Goal: Task Accomplishment & Management: Manage account settings

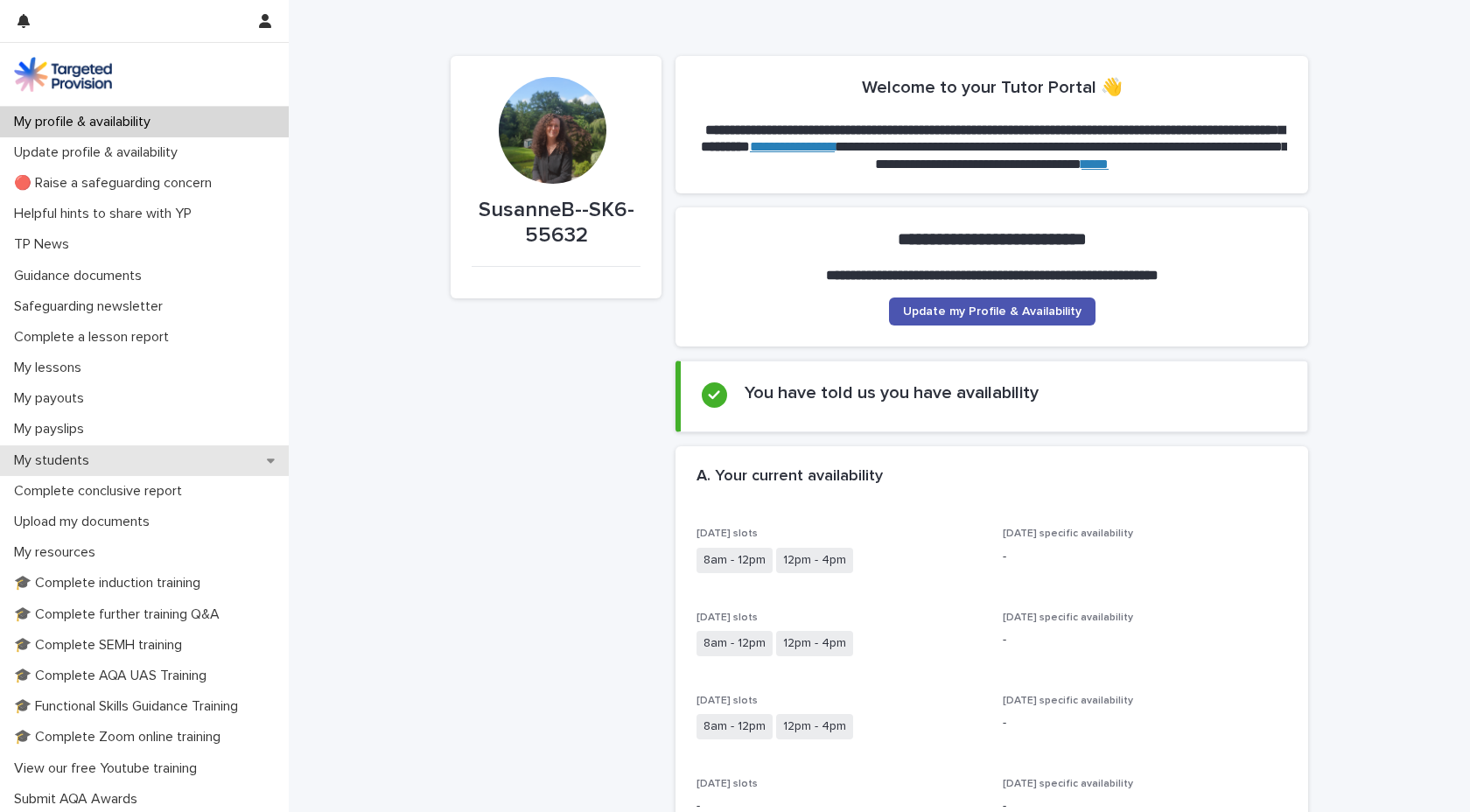
click at [100, 461] on p "My students" at bounding box center [55, 461] width 96 height 16
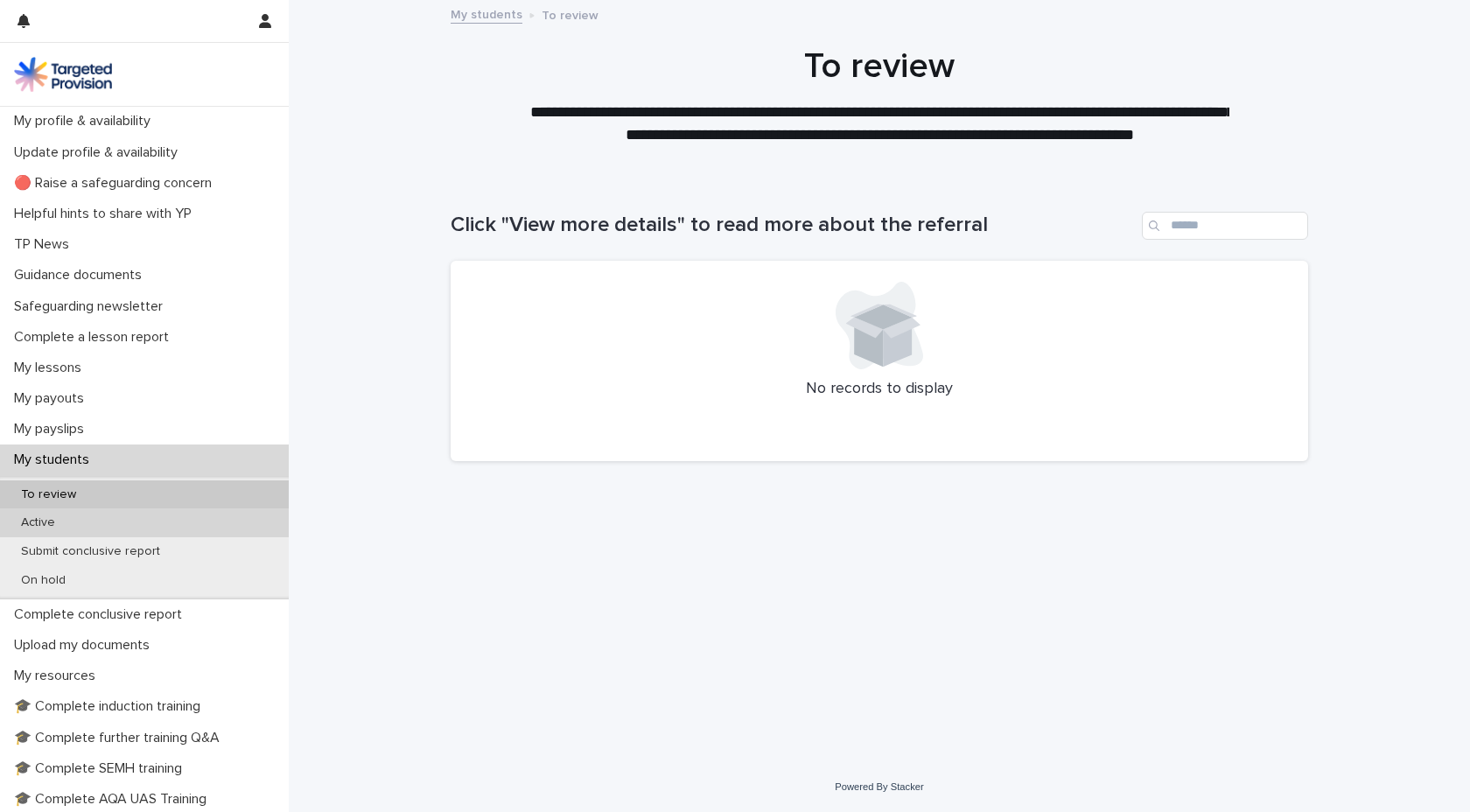
click at [56, 521] on p "Active" at bounding box center [38, 523] width 62 height 15
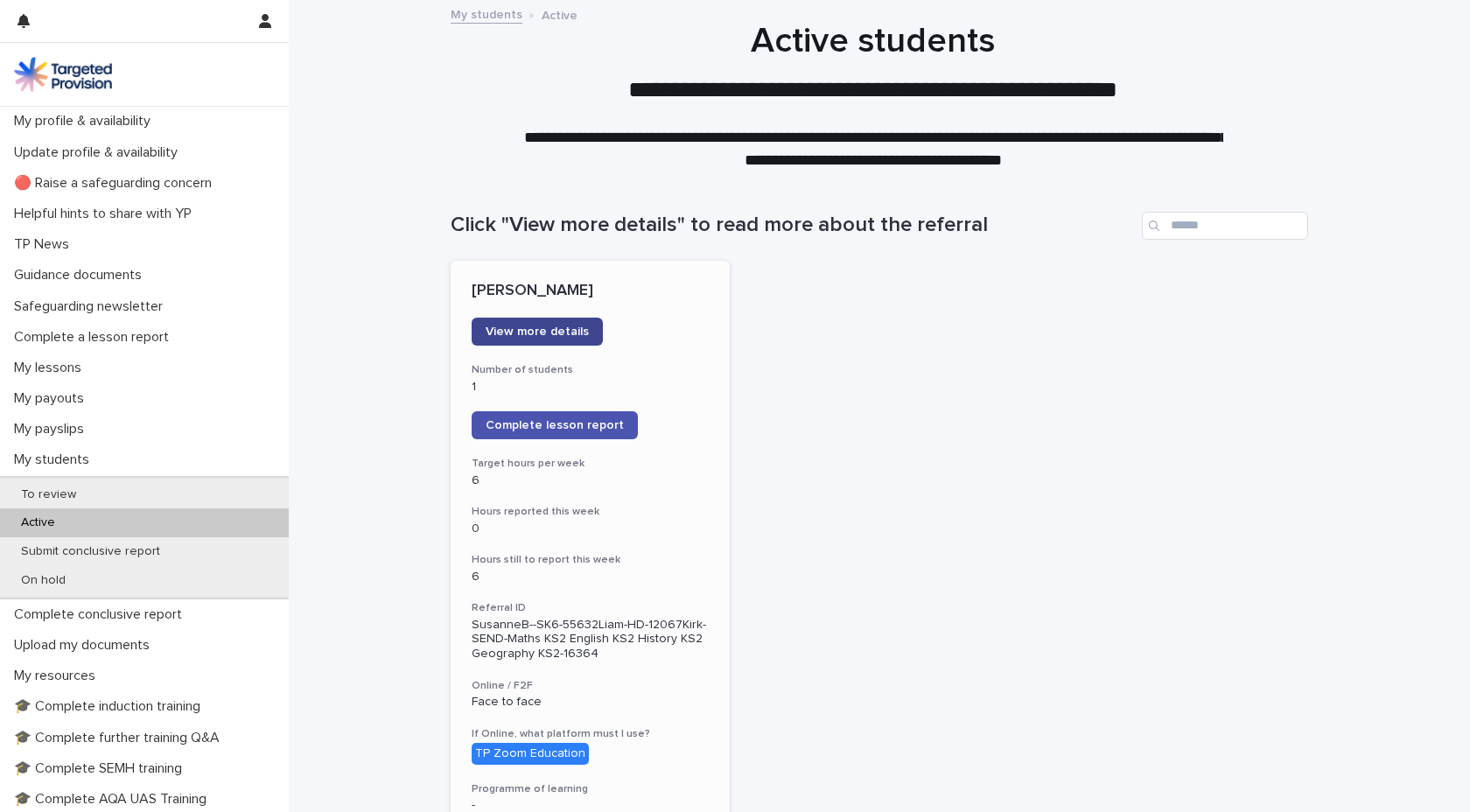
click at [529, 330] on span "View more details" at bounding box center [537, 332] width 103 height 13
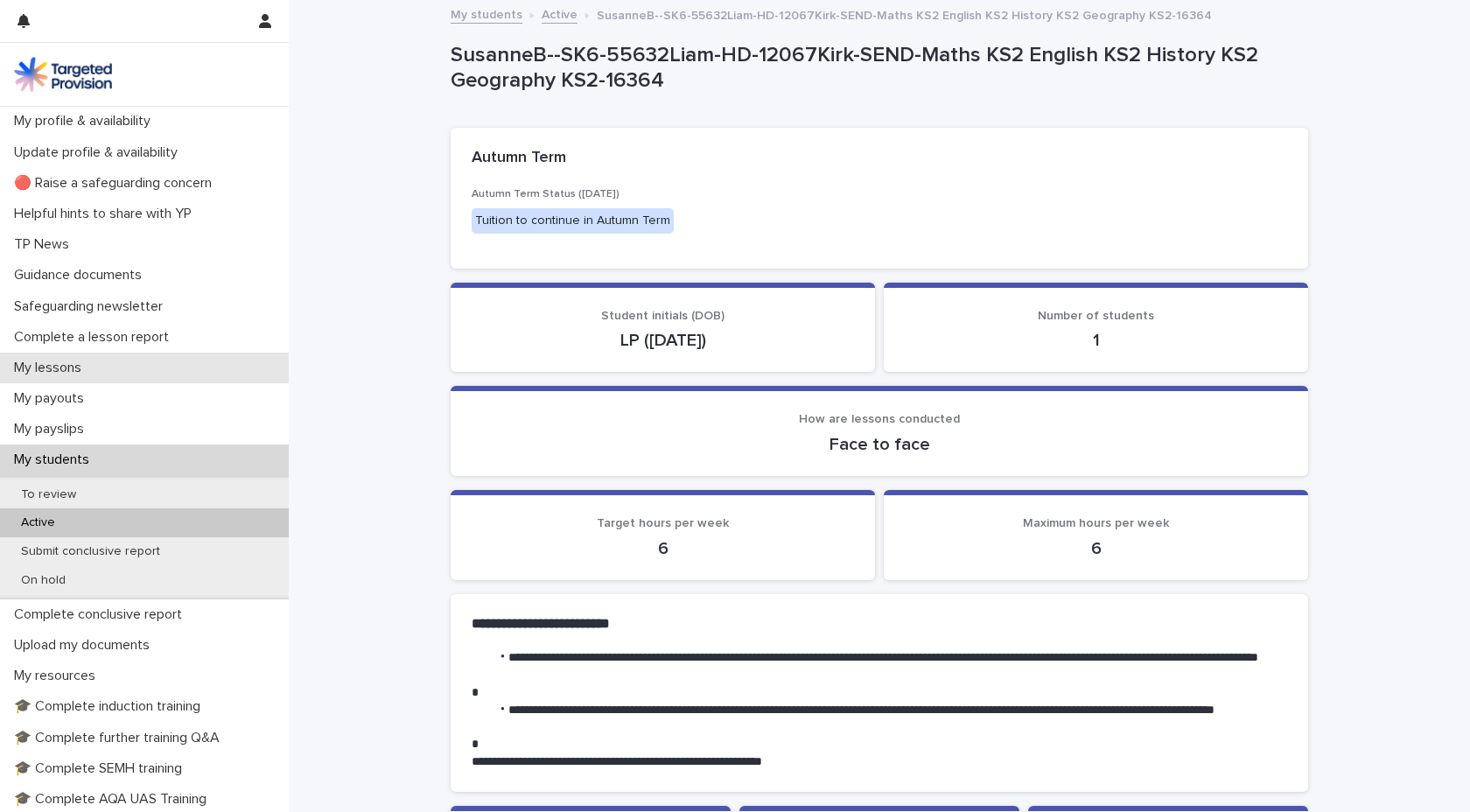
click at [65, 368] on p "My lessons" at bounding box center [51, 367] width 88 height 16
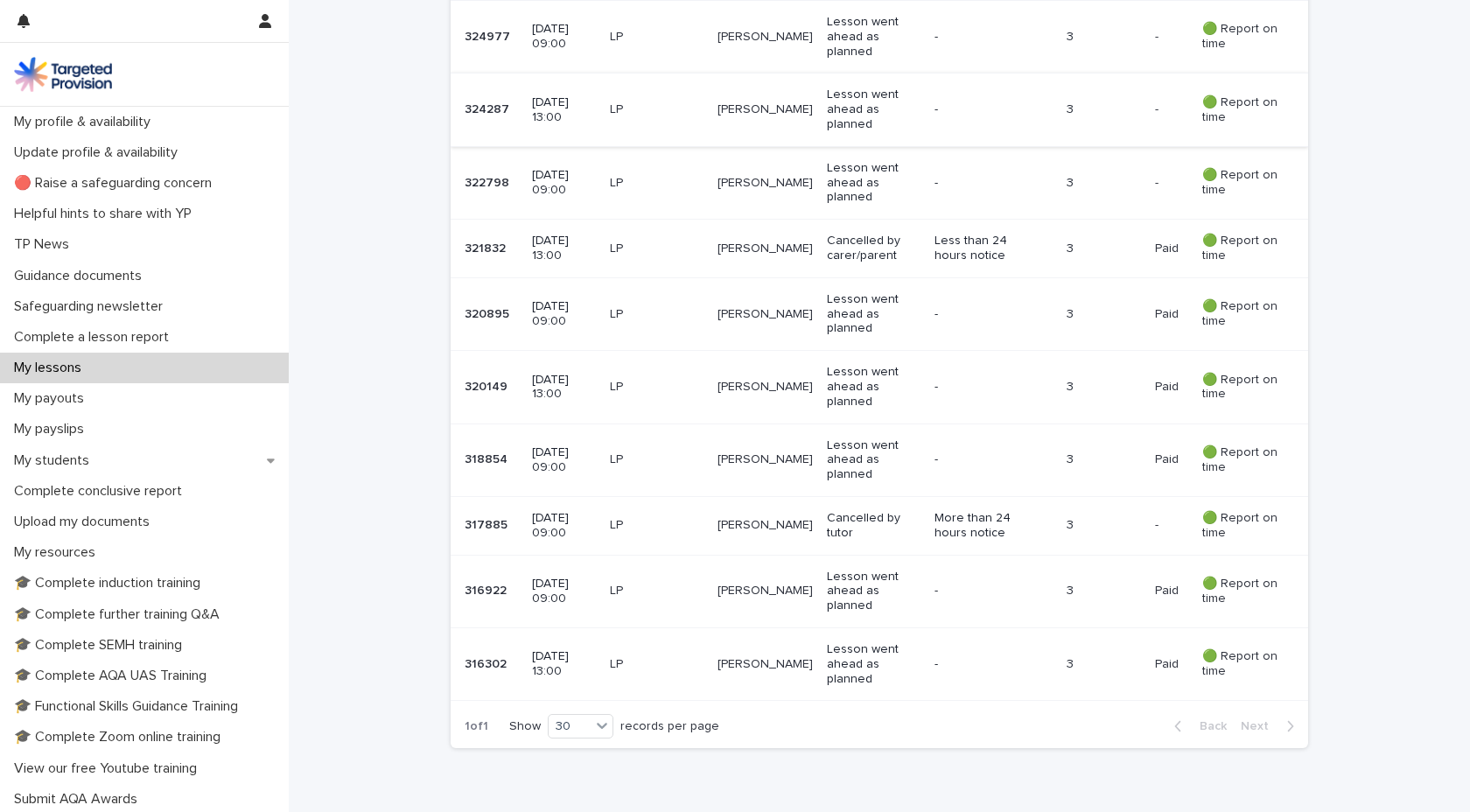
scroll to position [433, 0]
click at [920, 661] on td "Lesson went ahead as planned" at bounding box center [874, 665] width 108 height 73
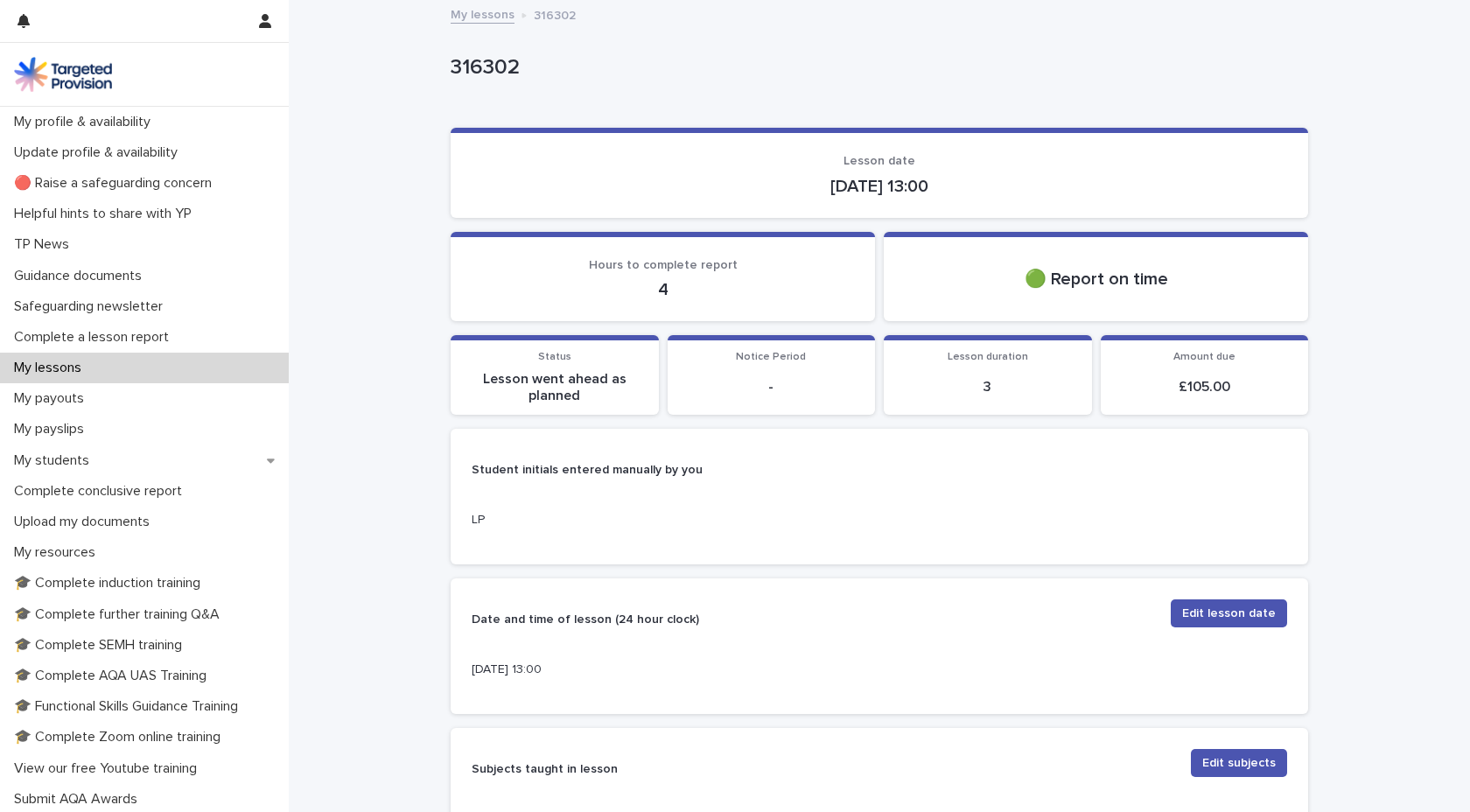
click at [460, 13] on link "My lessons" at bounding box center [483, 14] width 64 height 20
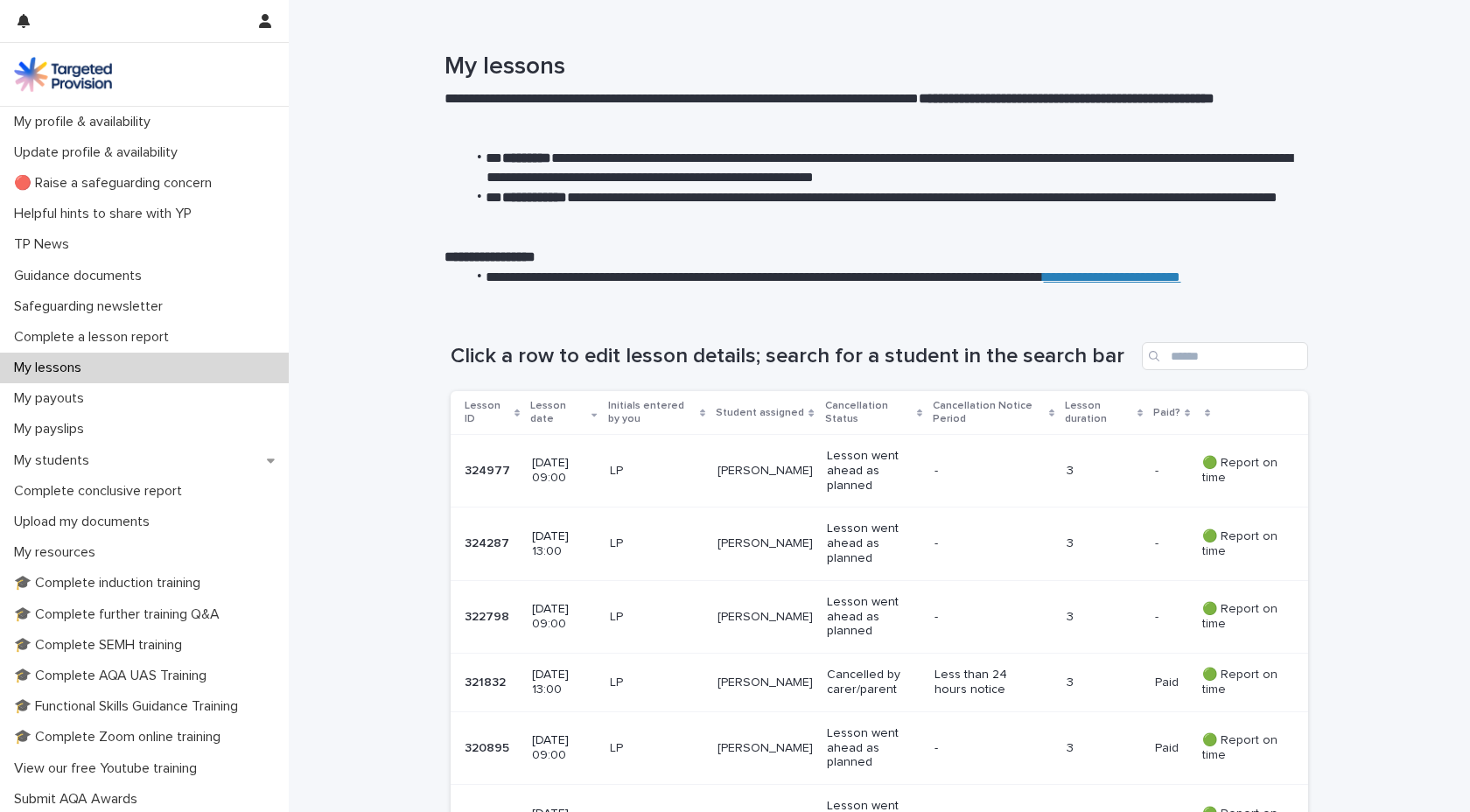
click at [819, 465] on td "[PERSON_NAME]" at bounding box center [765, 471] width 110 height 73
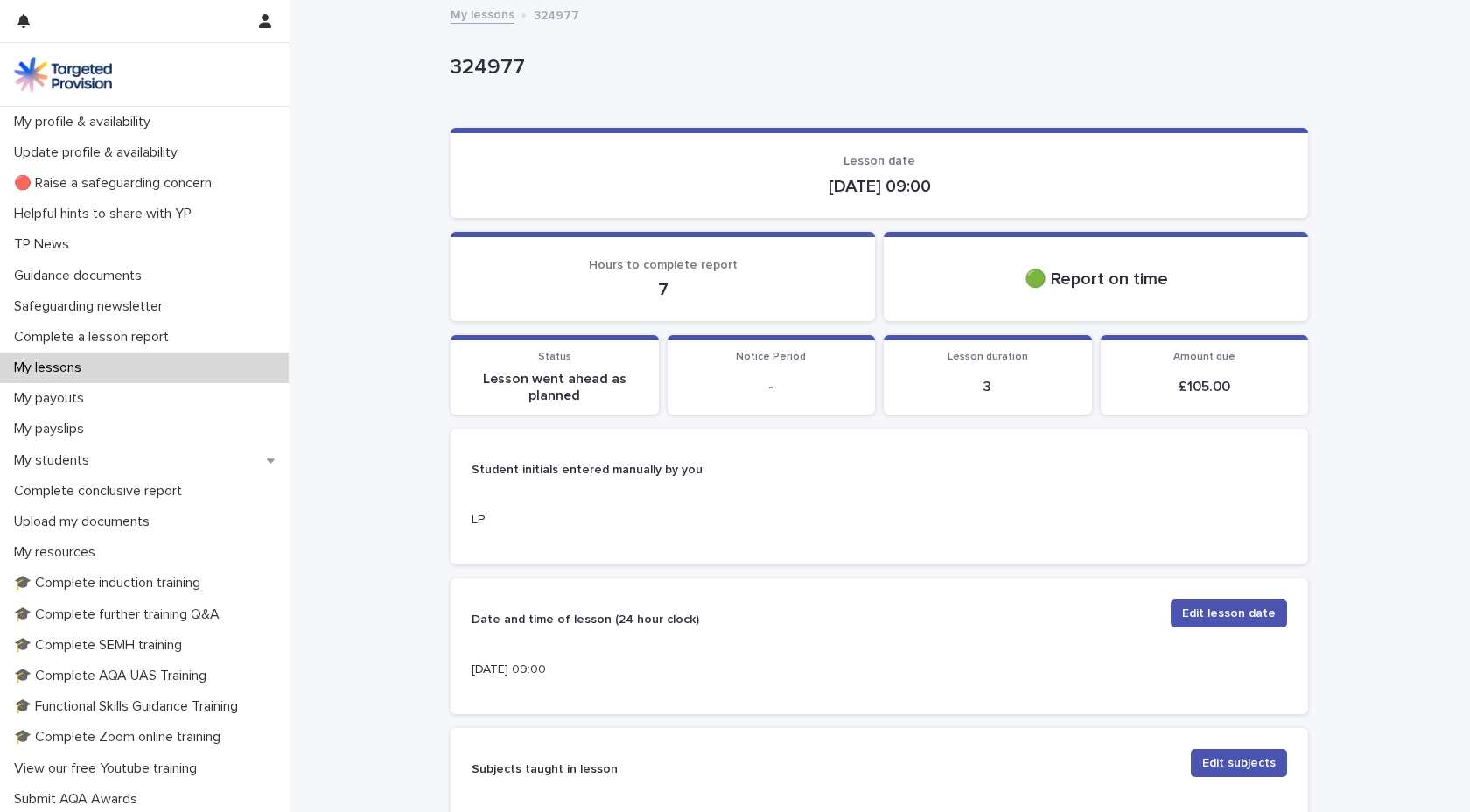
click at [469, 15] on link "My lessons" at bounding box center [483, 14] width 64 height 20
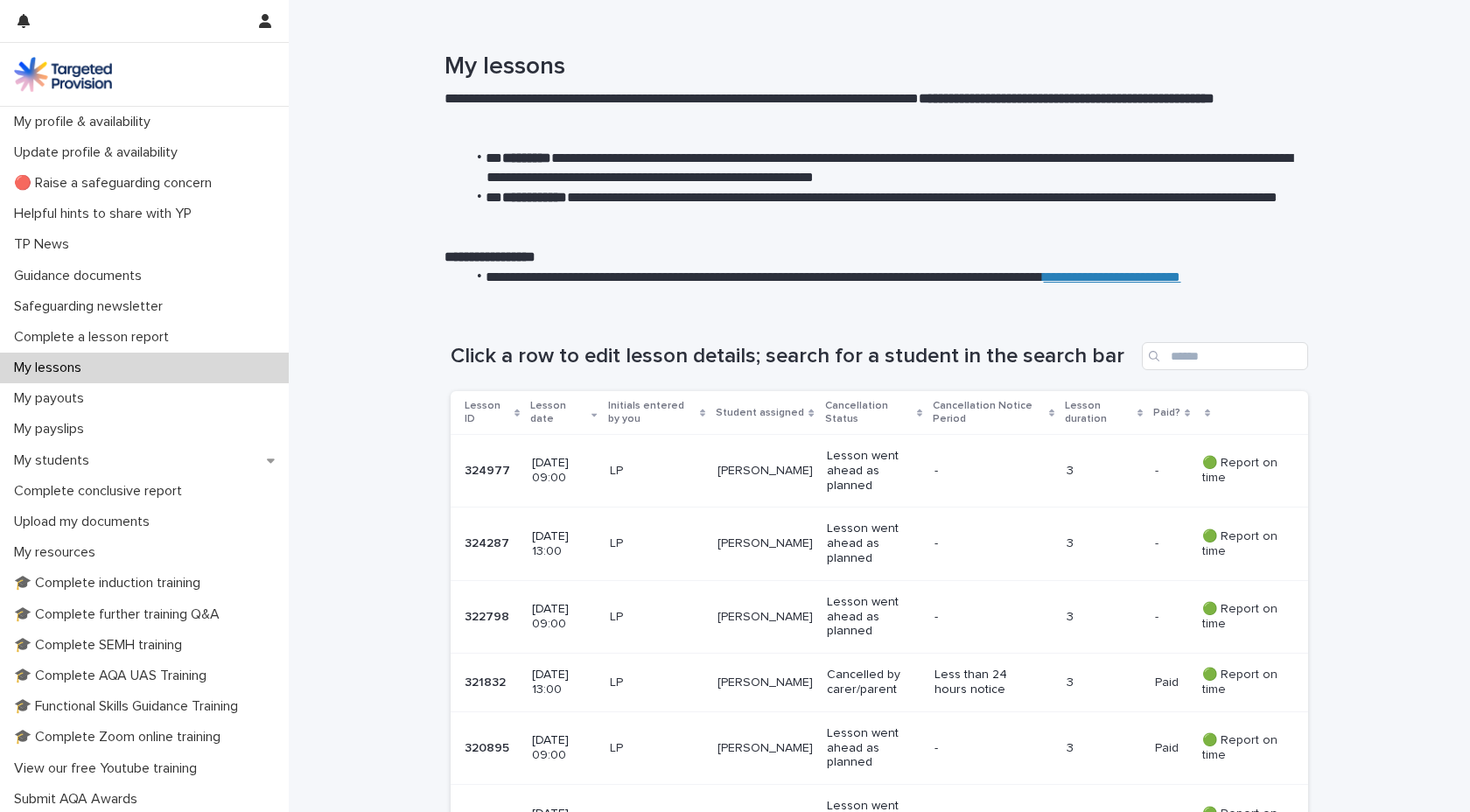
click at [580, 540] on p "[DATE] 13:00" at bounding box center [564, 543] width 64 height 30
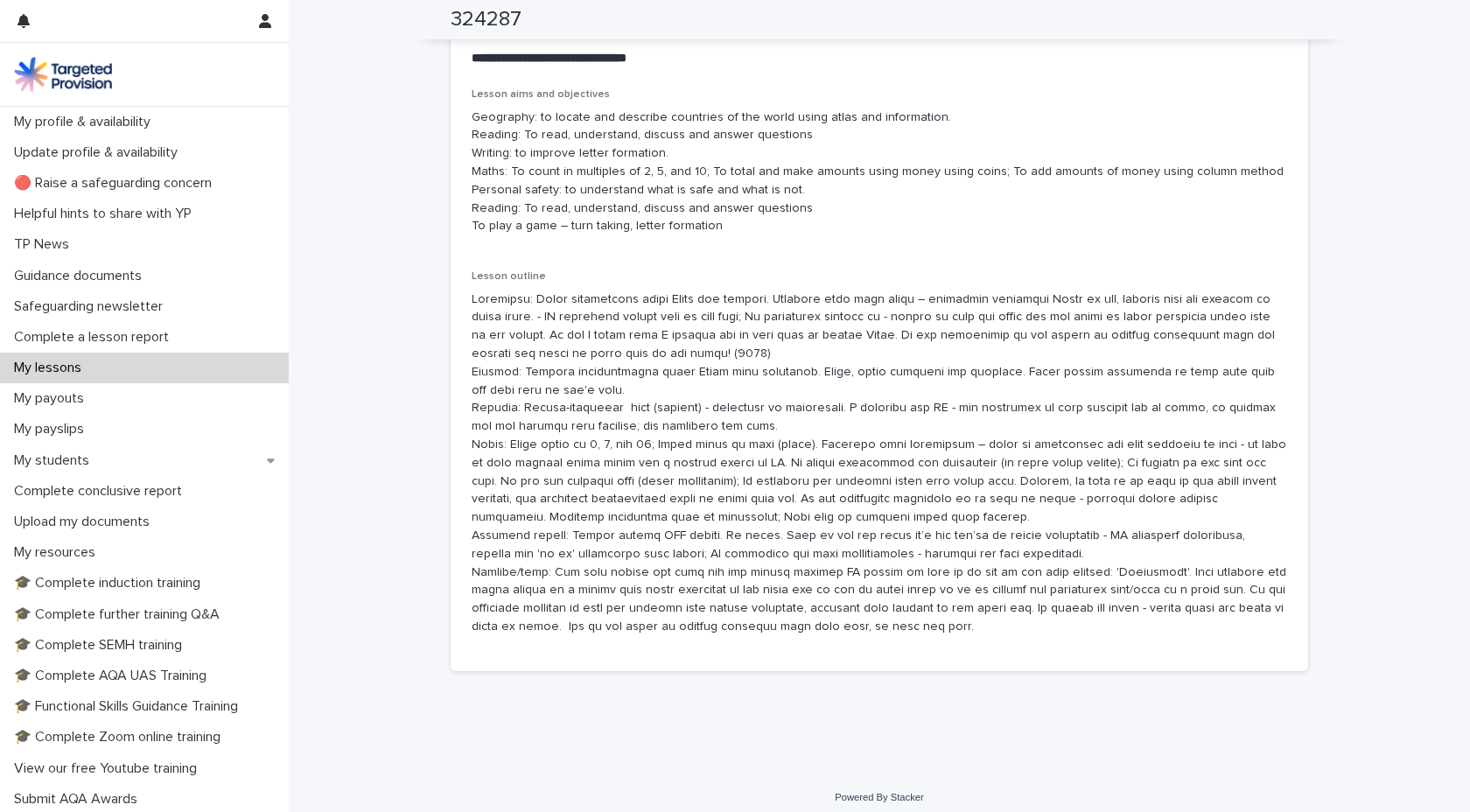
scroll to position [1063, 0]
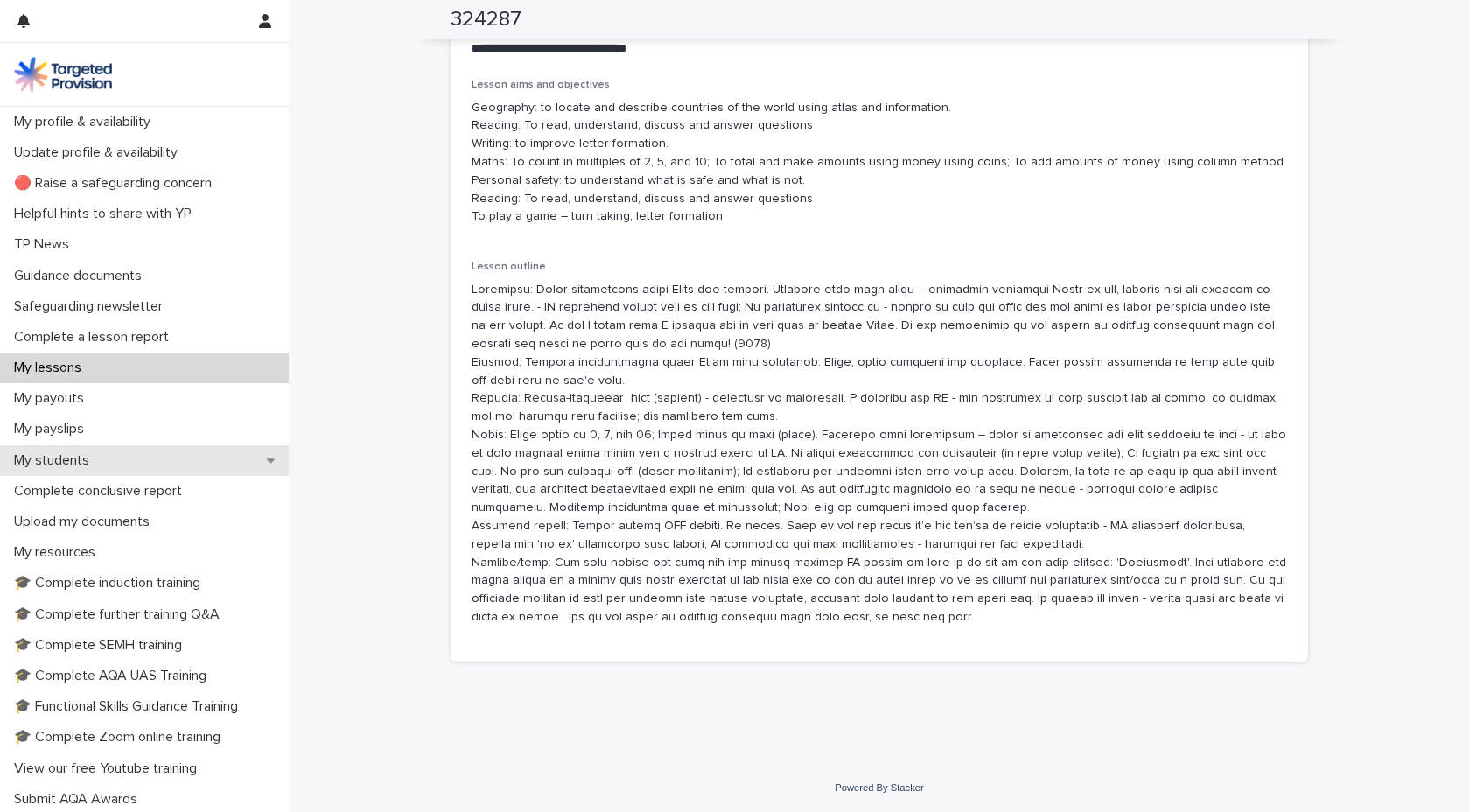
click at [124, 455] on div "My students" at bounding box center [144, 461] width 289 height 31
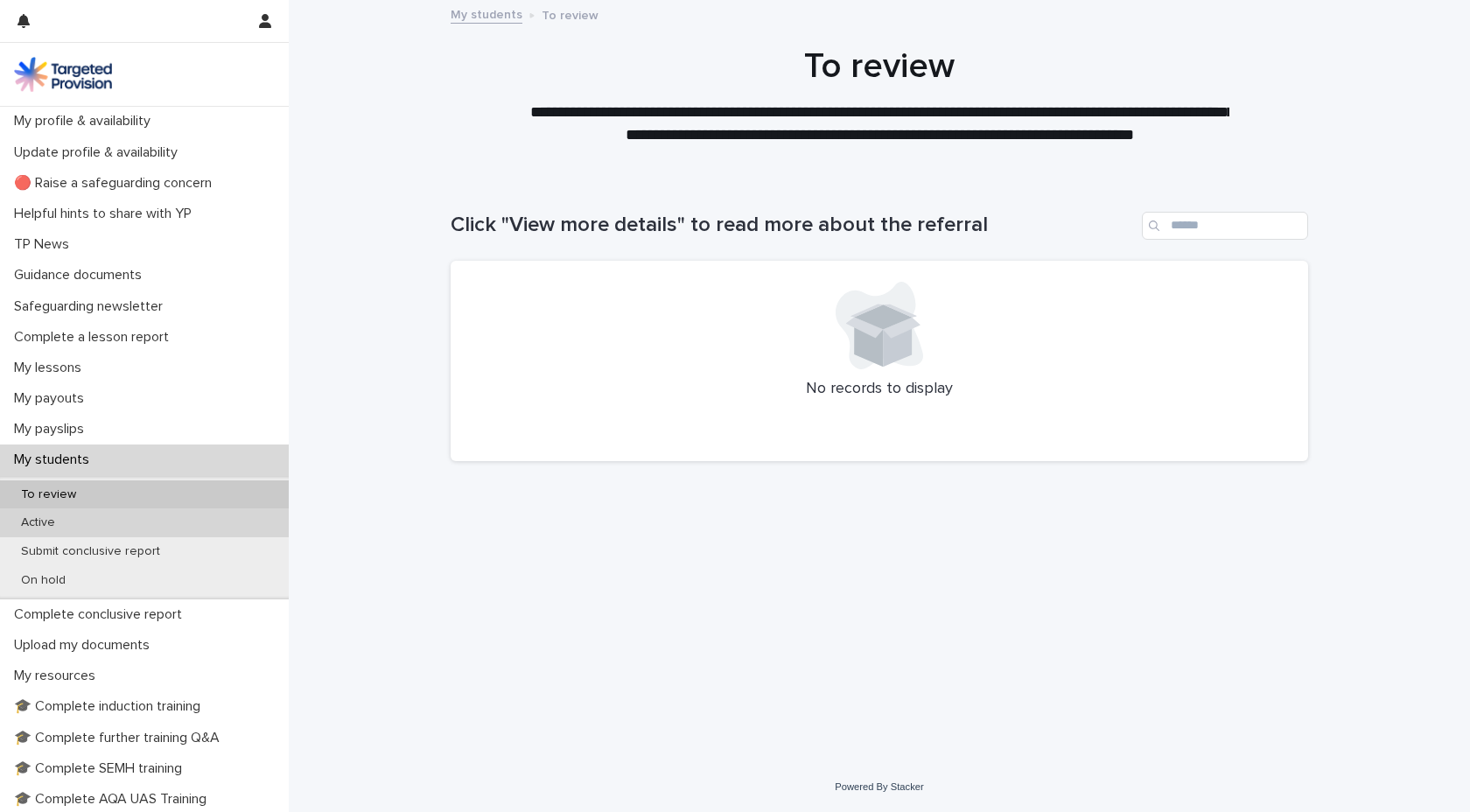
click at [201, 523] on div "Active" at bounding box center [144, 523] width 289 height 29
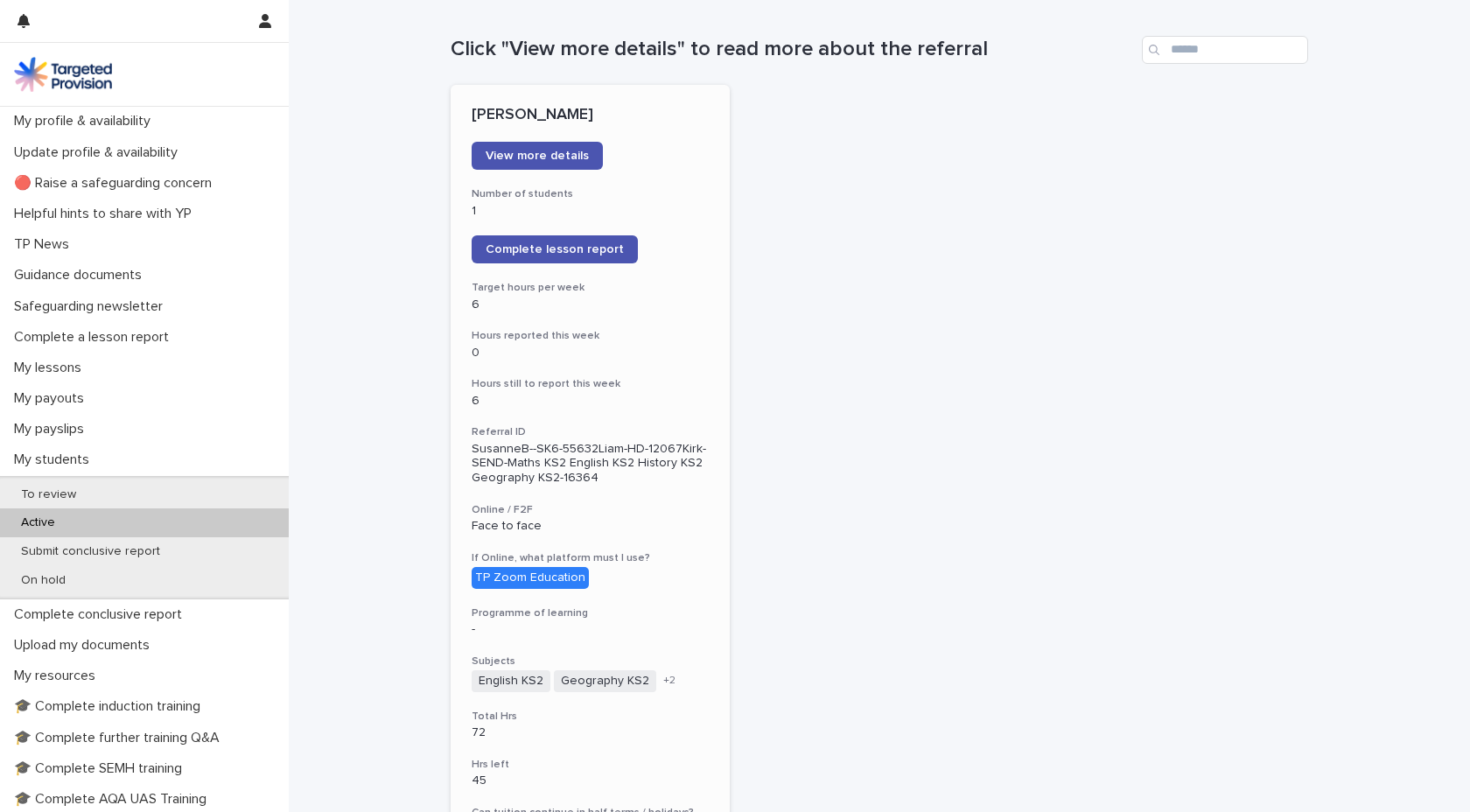
scroll to position [172, 0]
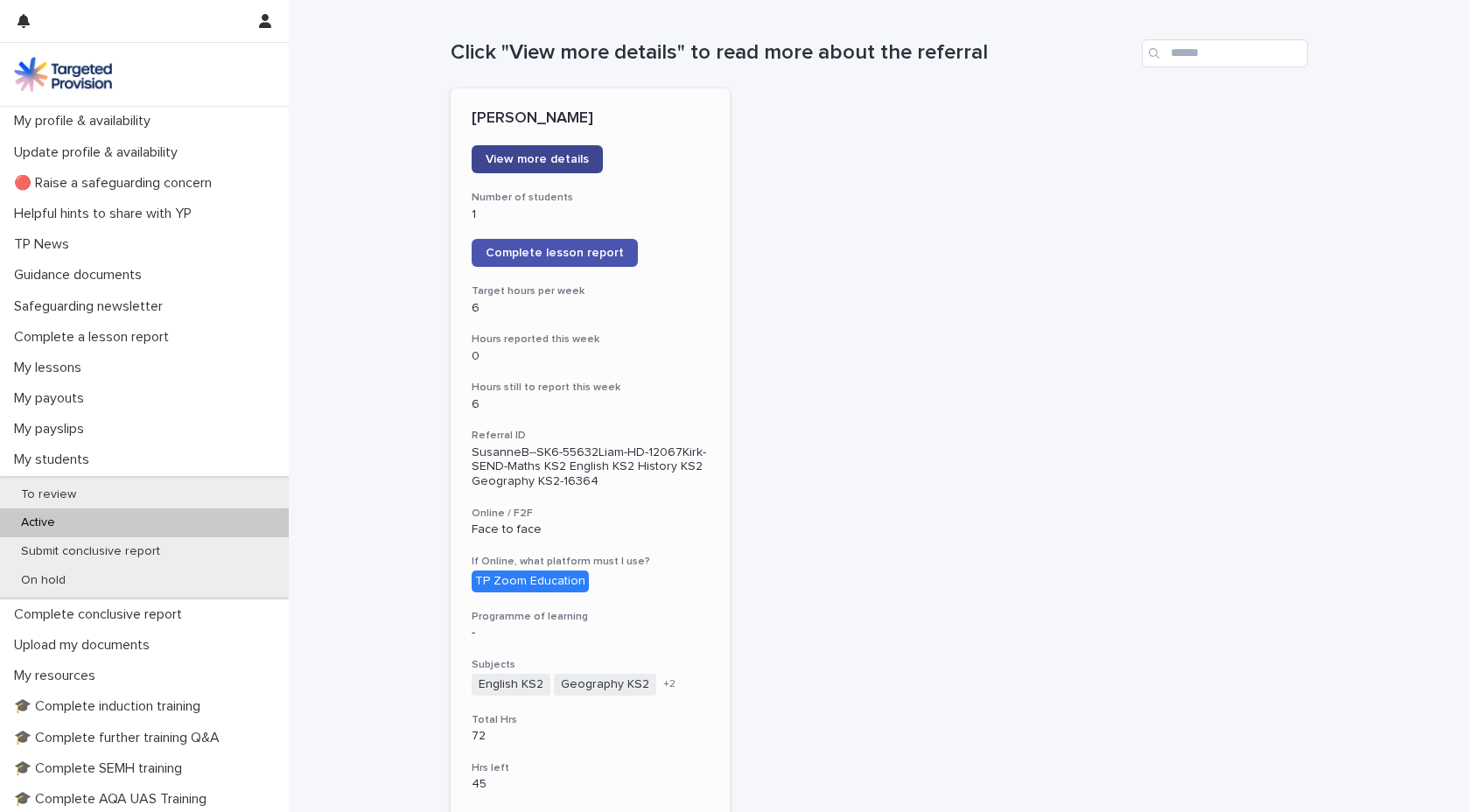
click at [556, 158] on span "View more details" at bounding box center [537, 160] width 103 height 13
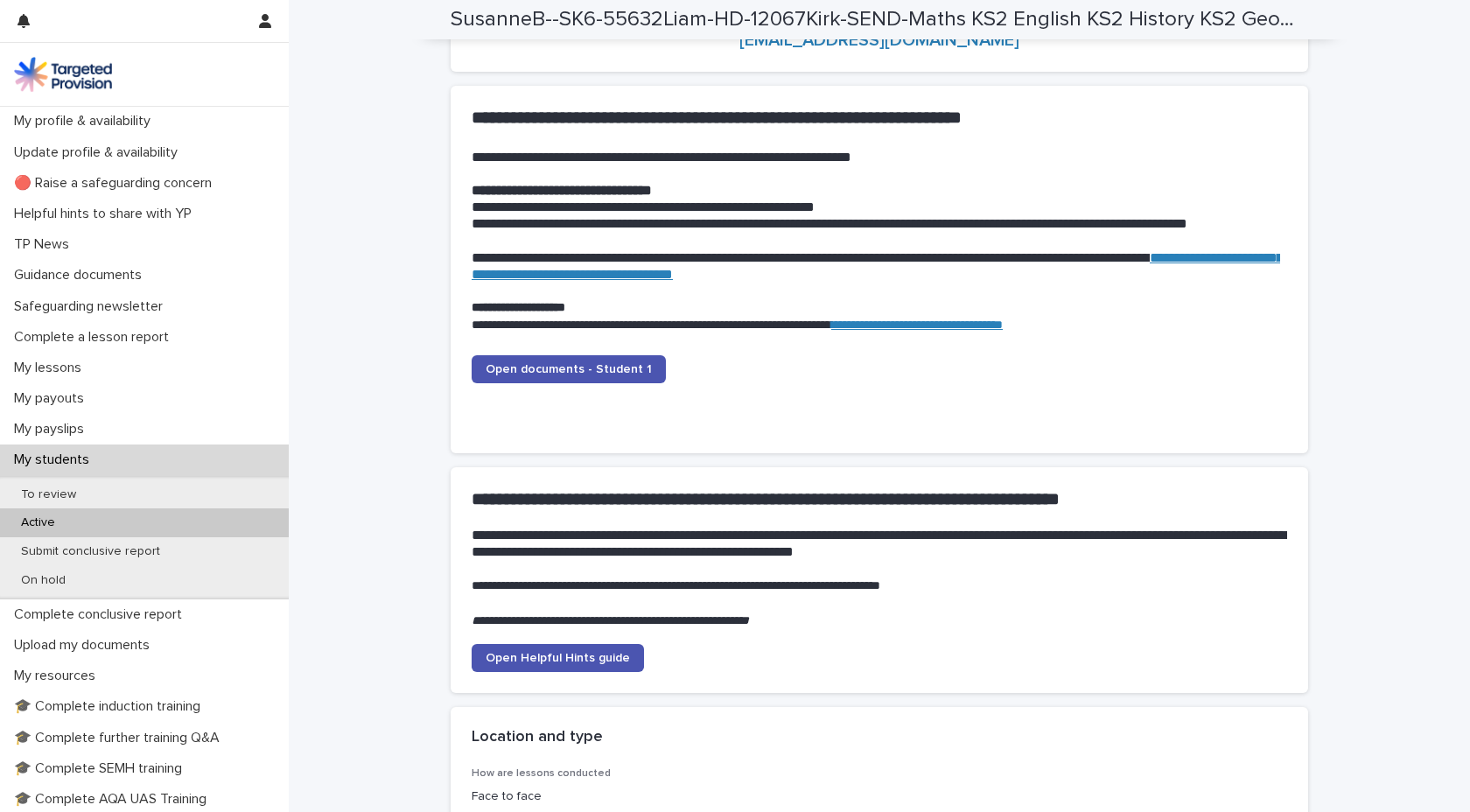
scroll to position [1792, 0]
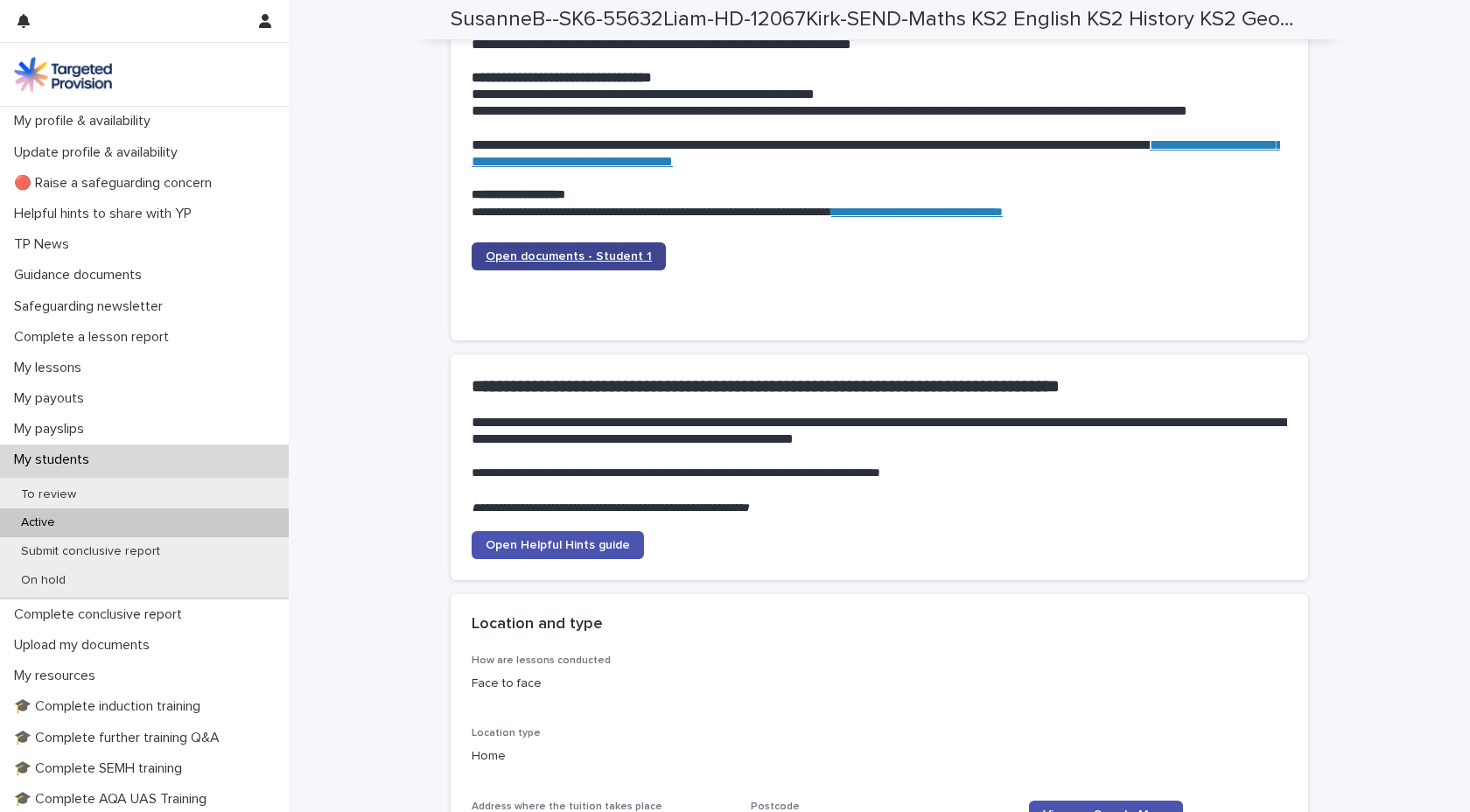
click at [594, 256] on span "Open documents - Student 1" at bounding box center [568, 257] width 166 height 13
click at [574, 258] on span "Open documents - Student 1" at bounding box center [568, 257] width 166 height 13
